Goal: Task Accomplishment & Management: Complete application form

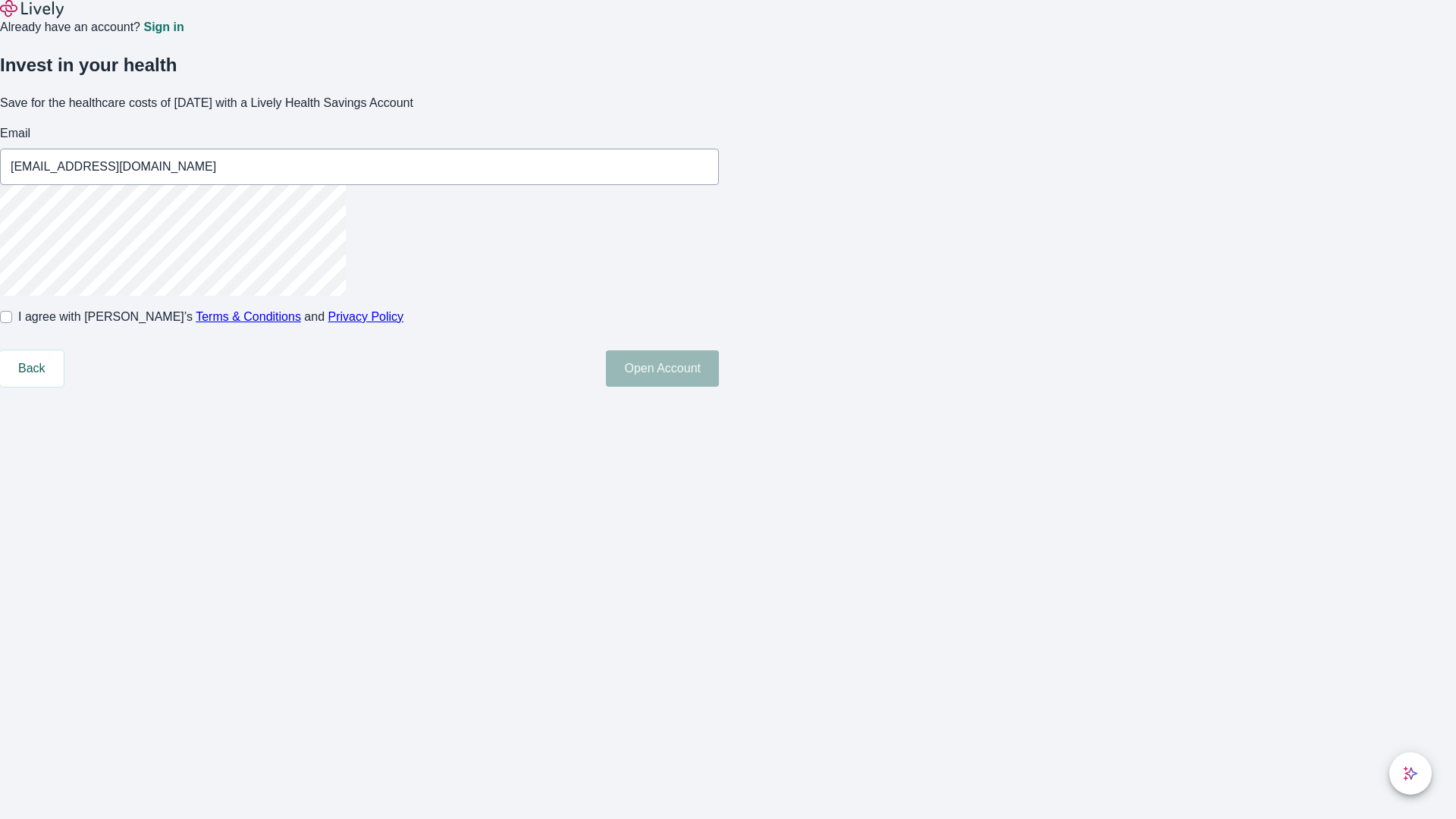
click at [12, 323] on input "I agree with Lively’s Terms & Conditions and Privacy Policy" at bounding box center [6, 317] width 12 height 12
checkbox input "true"
click at [719, 387] on button "Open Account" at bounding box center [662, 368] width 113 height 37
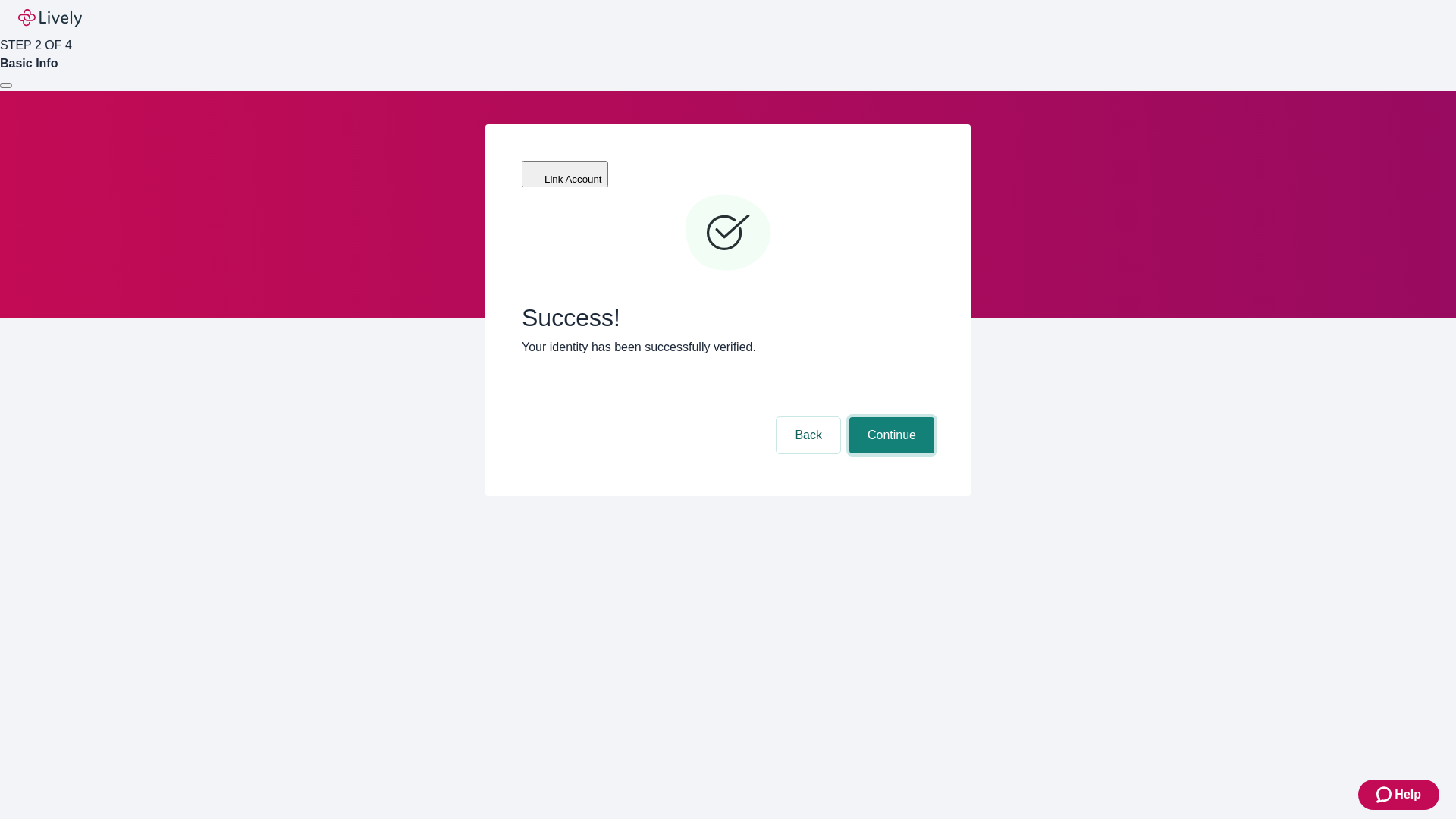
click at [889, 417] on button "Continue" at bounding box center [892, 435] width 85 height 37
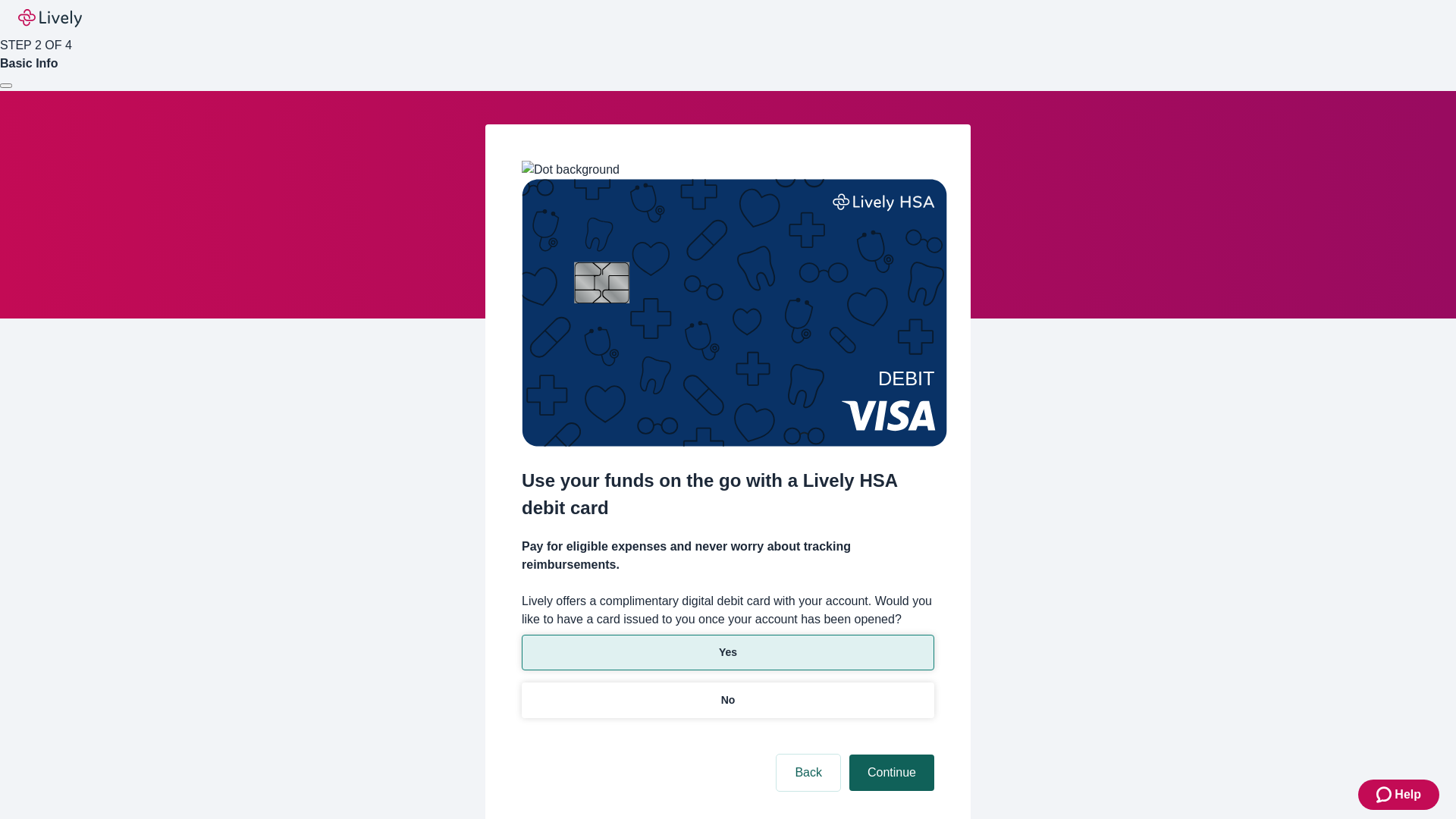
click at [727, 693] on p "No" at bounding box center [728, 701] width 15 height 16
click at [889, 755] on button "Continue" at bounding box center [892, 773] width 85 height 37
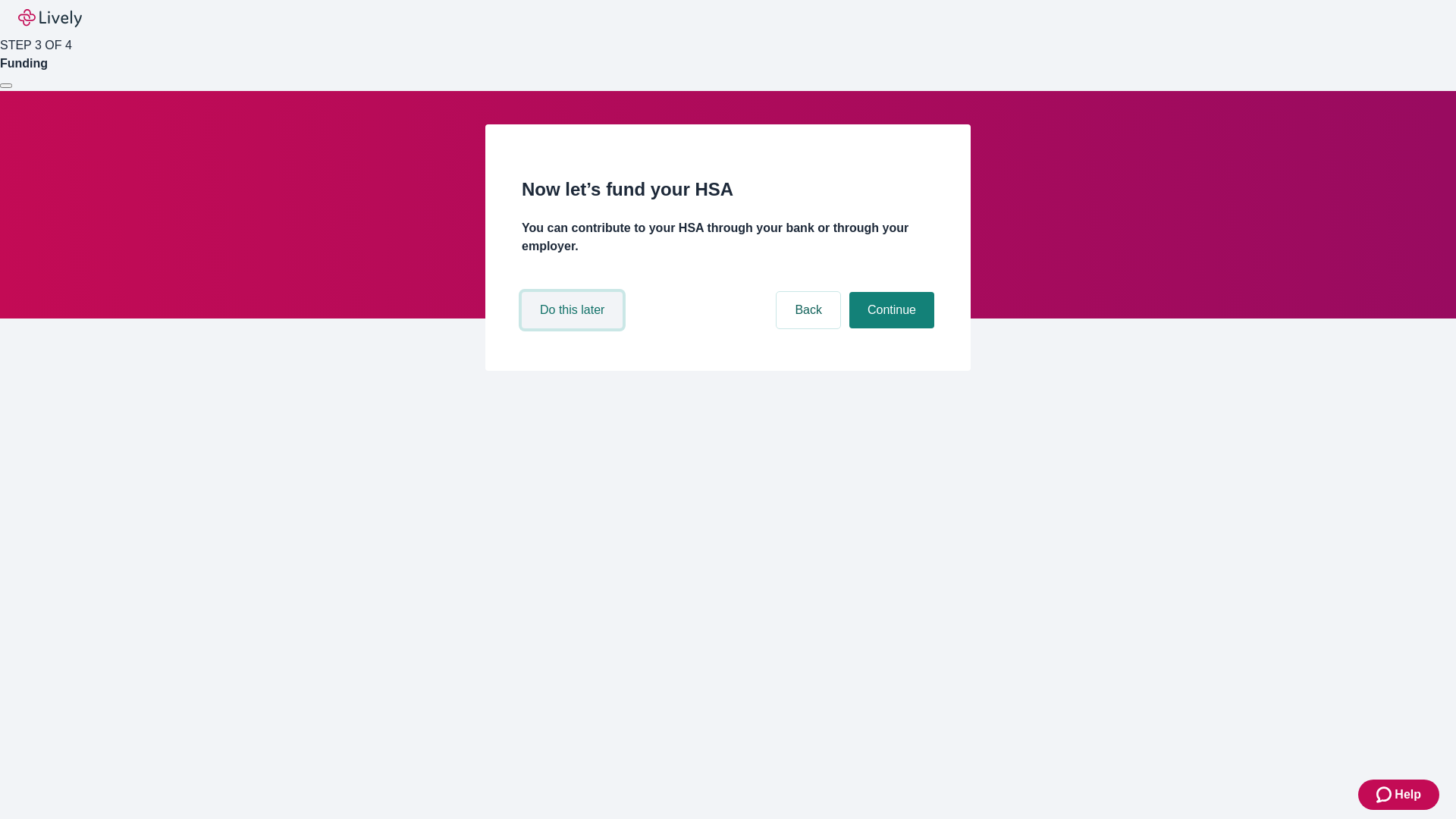
click at [574, 328] on button "Do this later" at bounding box center [573, 310] width 101 height 37
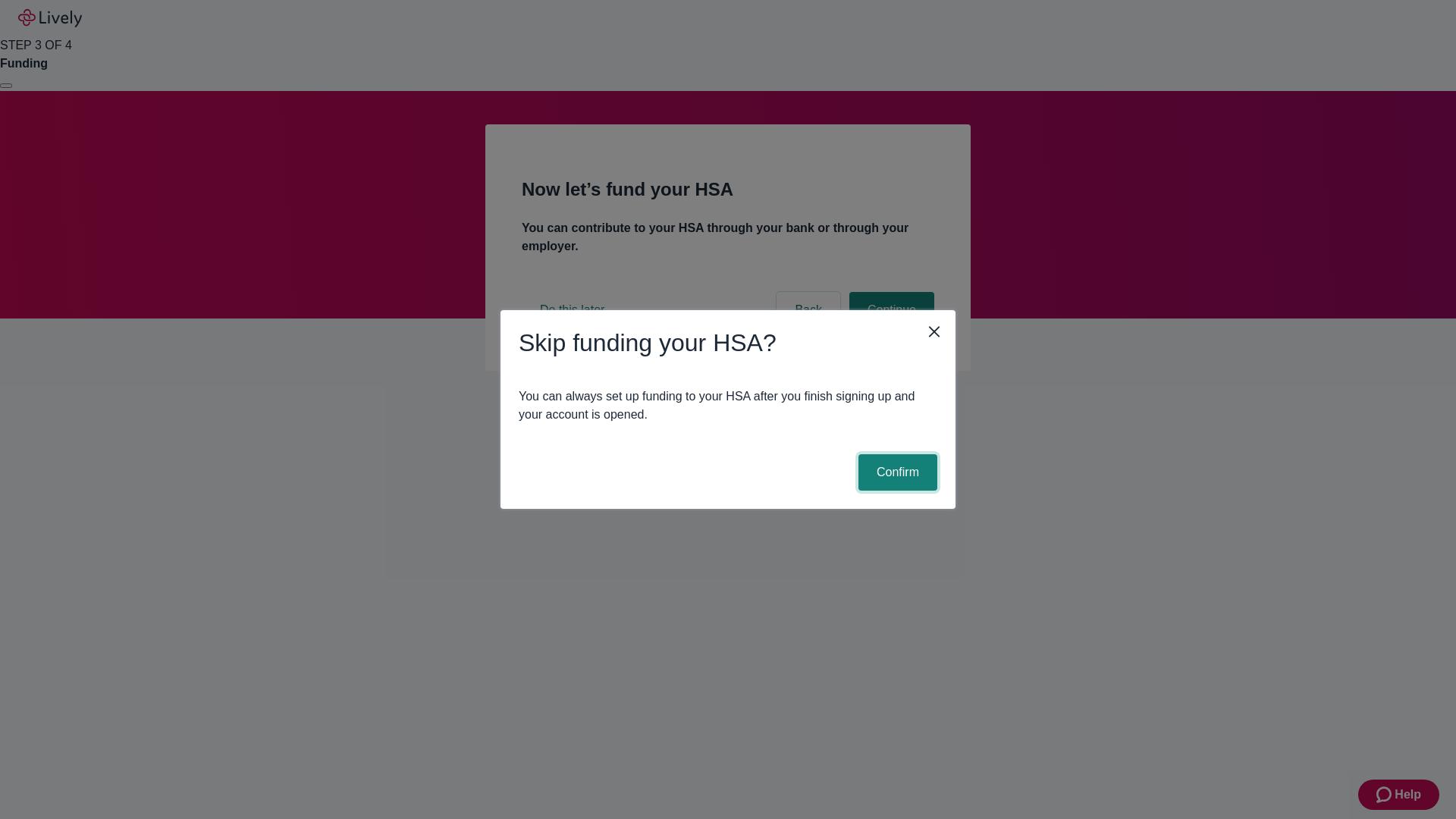
click at [896, 472] on button "Confirm" at bounding box center [897, 472] width 79 height 37
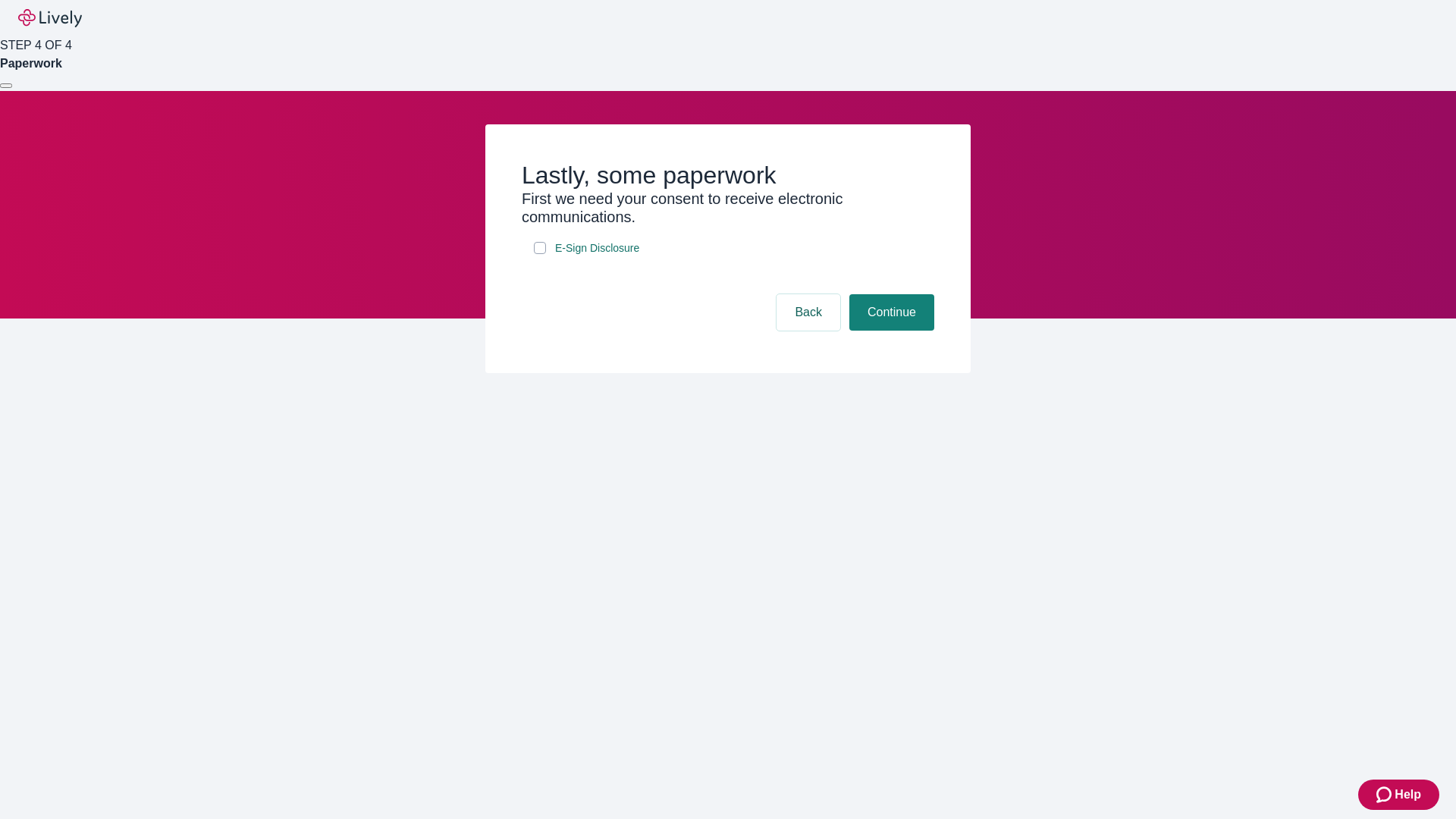
click at [540, 254] on input "E-Sign Disclosure" at bounding box center [539, 248] width 12 height 12
checkbox input "true"
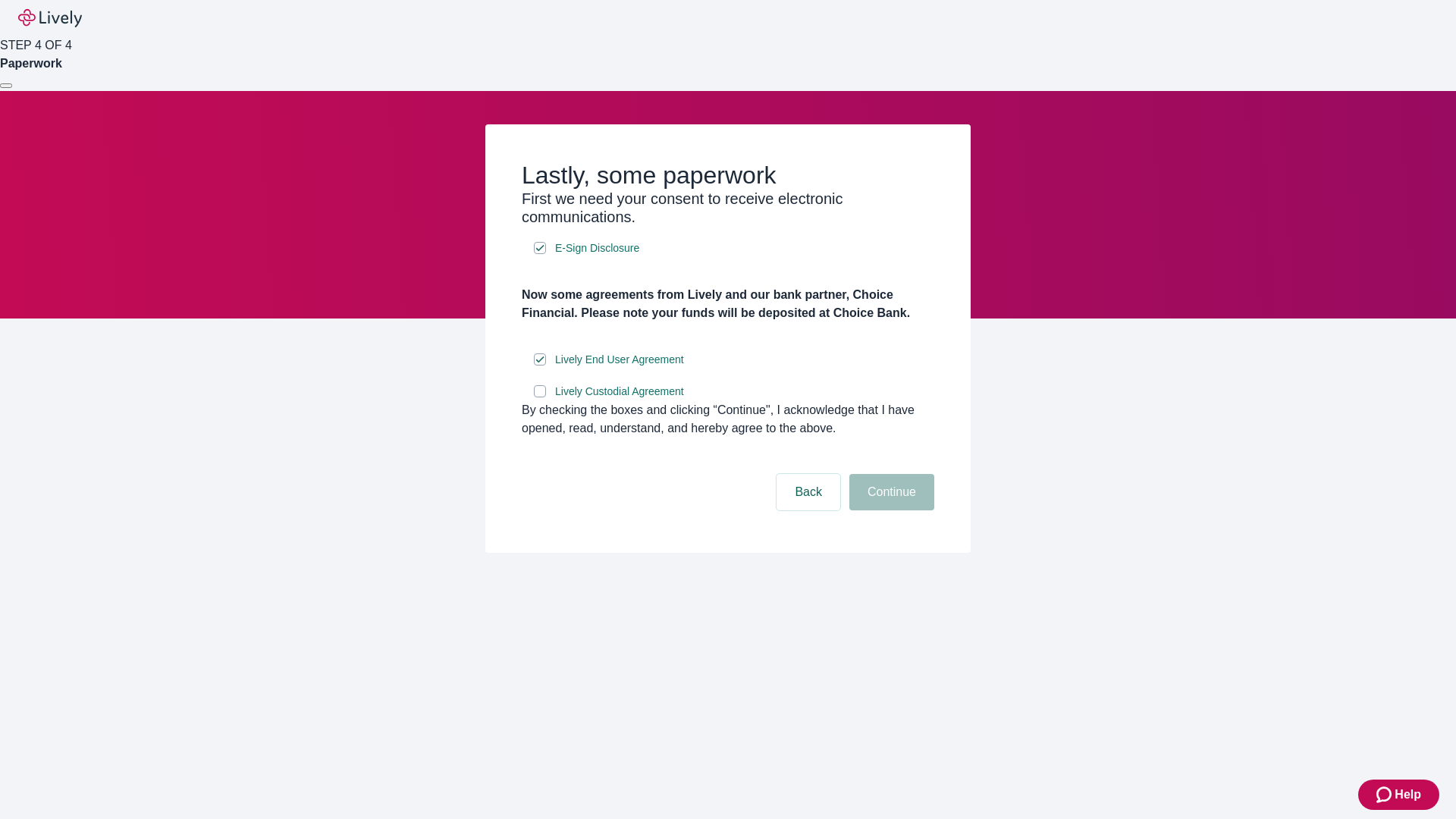
click at [540, 397] on input "Lively Custodial Agreement" at bounding box center [539, 391] width 12 height 12
checkbox input "true"
click at [889, 511] on button "Continue" at bounding box center [892, 492] width 85 height 37
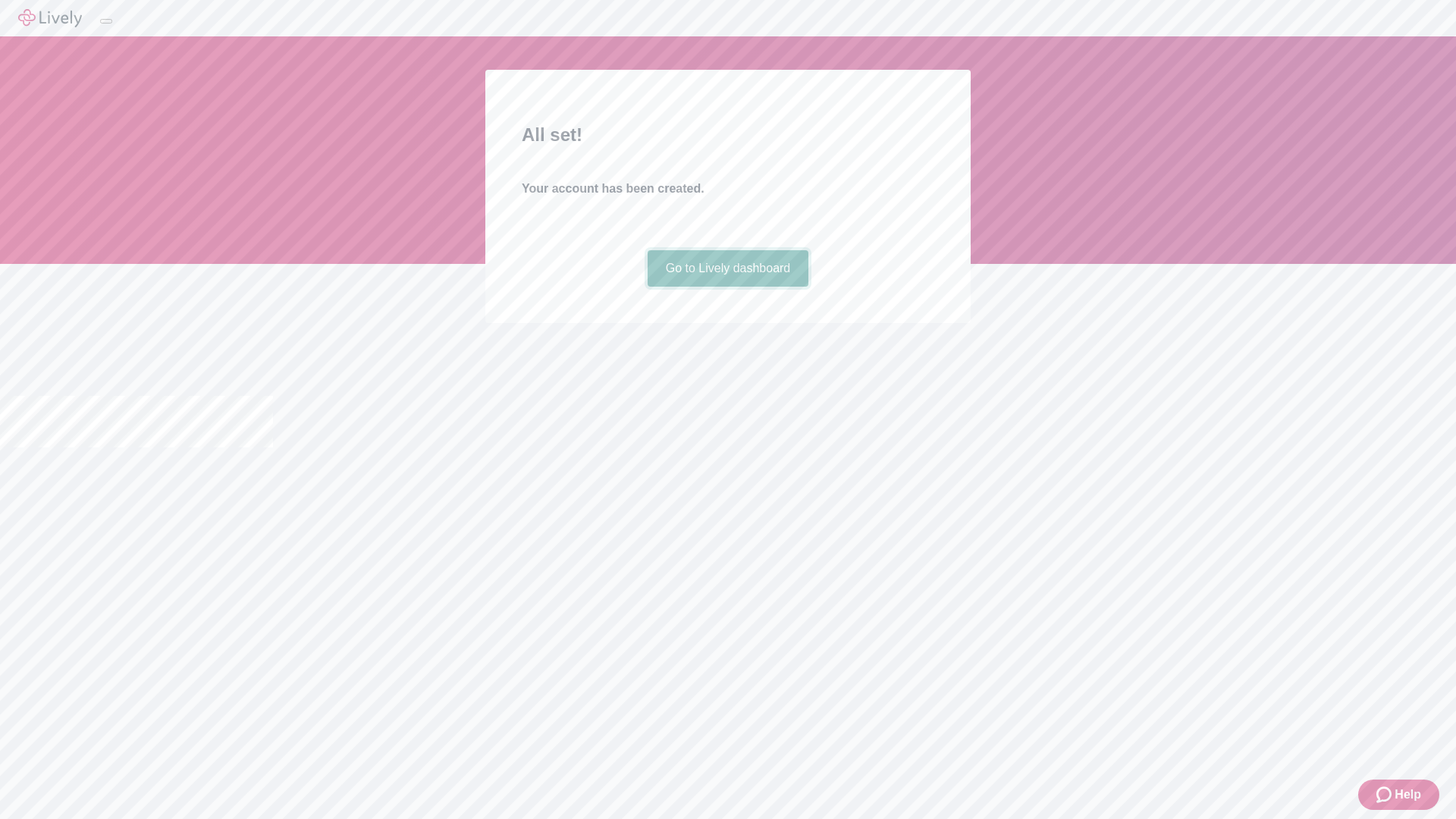
click at [727, 286] on link "Go to Lively dashboard" at bounding box center [728, 268] width 162 height 37
